Goal: Task Accomplishment & Management: Use online tool/utility

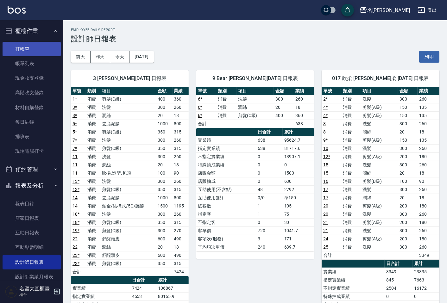
click at [23, 47] on link "打帳單" at bounding box center [32, 49] width 58 height 15
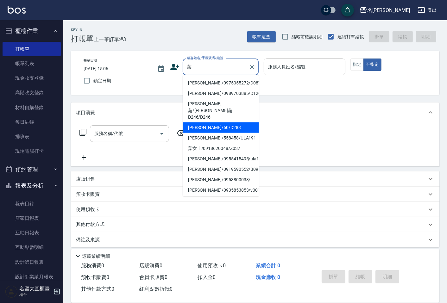
type input "[PERSON_NAME]/60/D283"
type input "[PERSON_NAME]3"
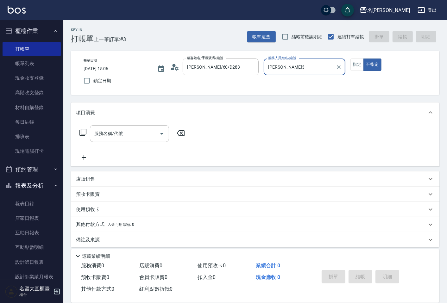
click at [364, 59] on button "不指定" at bounding box center [373, 65] width 18 height 12
type button "false"
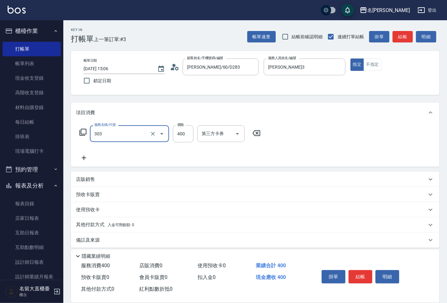
type input "剪髮(C級)(303)"
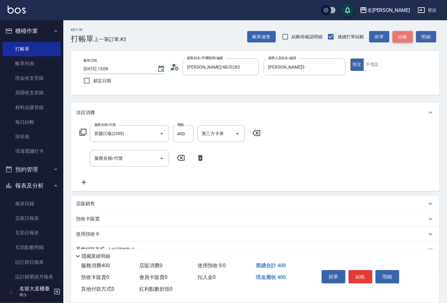
click at [394, 39] on button "結帳" at bounding box center [403, 37] width 20 height 12
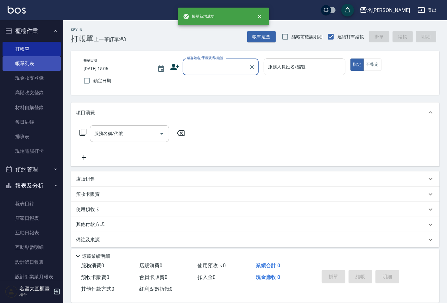
click at [41, 60] on link "帳單列表" at bounding box center [32, 63] width 58 height 15
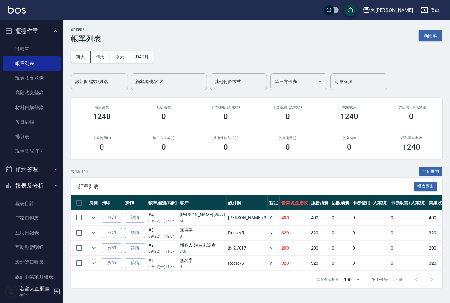
click at [85, 78] on input "設計師編號/姓名" at bounding box center [99, 81] width 51 height 11
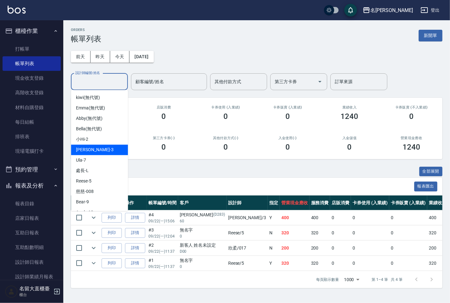
click at [82, 151] on span "[PERSON_NAME]3" at bounding box center [94, 150] width 37 height 7
type input "[PERSON_NAME]3"
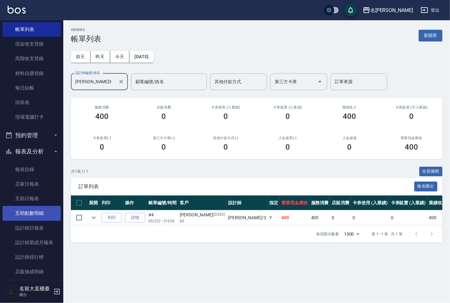
scroll to position [75, 0]
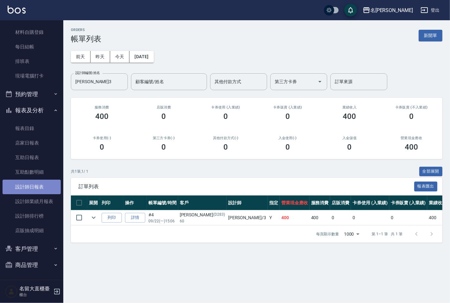
click at [39, 187] on link "設計師日報表" at bounding box center [32, 187] width 58 height 15
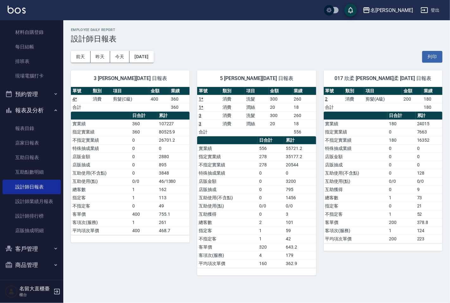
drag, startPoint x: 154, startPoint y: 167, endPoint x: 126, endPoint y: 131, distance: 45.5
click at [154, 167] on td "0" at bounding box center [144, 165] width 27 height 8
